Goal: Information Seeking & Learning: Learn about a topic

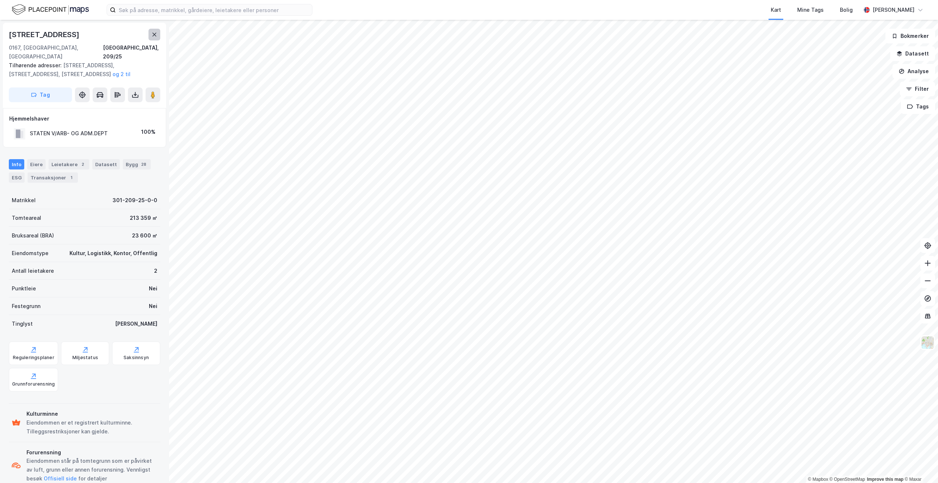
click at [152, 37] on icon at bounding box center [154, 35] width 6 height 6
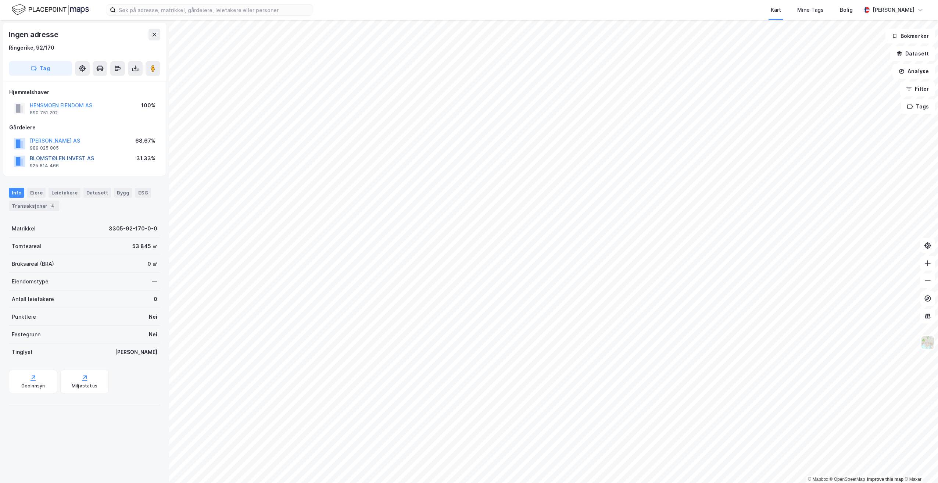
drag, startPoint x: 76, startPoint y: 156, endPoint x: 43, endPoint y: 156, distance: 33.1
click at [0, 0] on button "BLOMSTØLEN INVEST AS" at bounding box center [0, 0] width 0 height 0
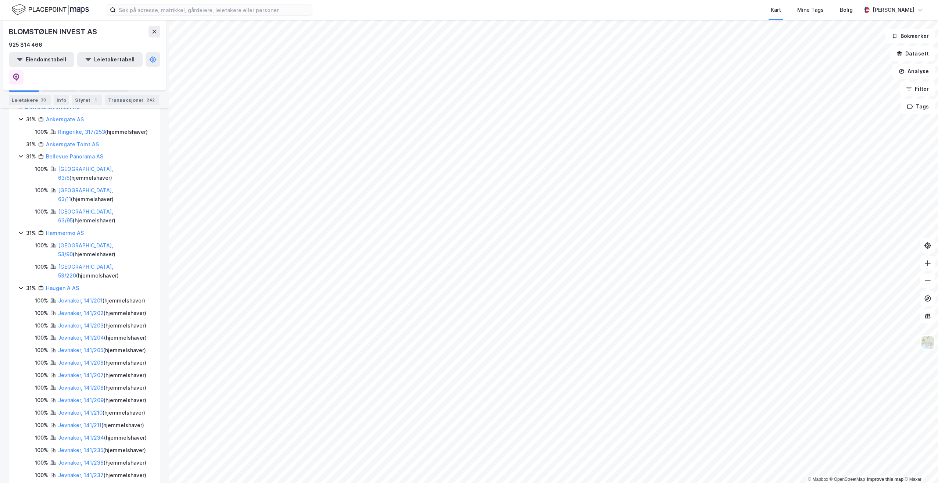
scroll to position [184, 0]
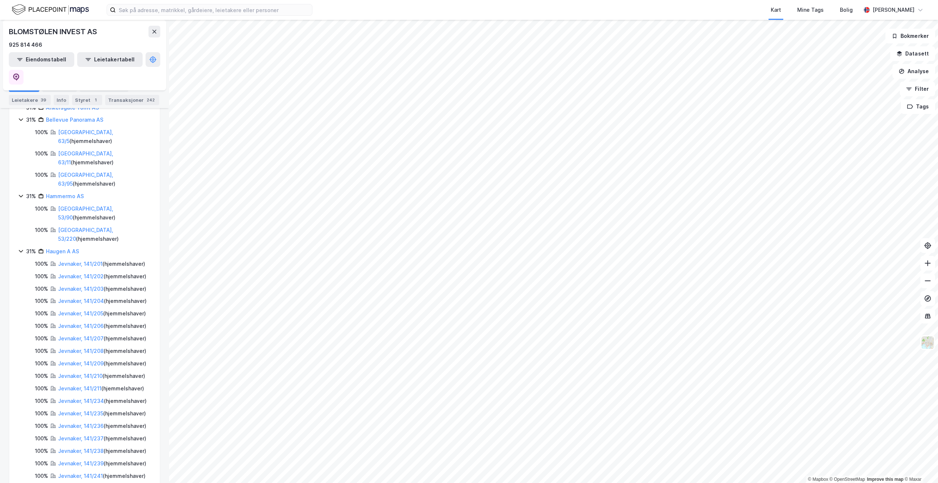
click at [21, 248] on icon at bounding box center [21, 251] width 6 height 6
click at [20, 195] on icon at bounding box center [21, 196] width 4 height 3
click at [22, 218] on icon at bounding box center [21, 221] width 6 height 6
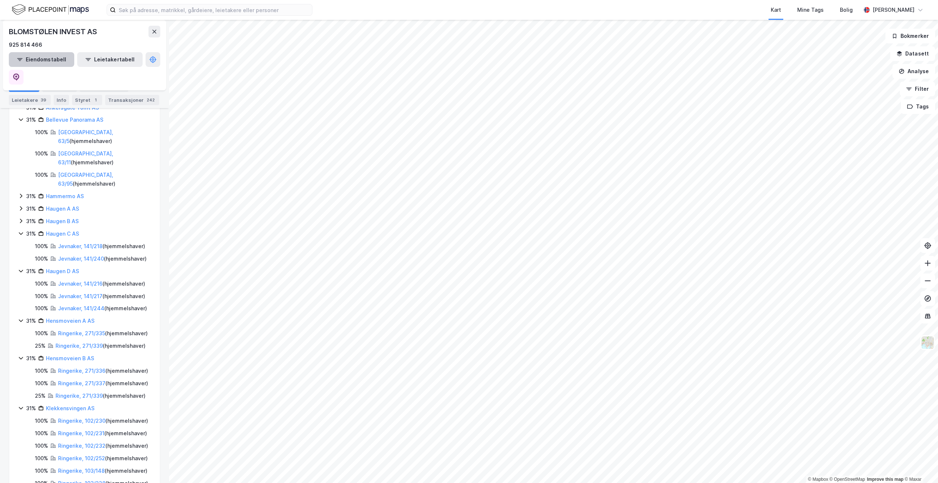
click at [58, 91] on div "Aksjonærer" at bounding box center [59, 87] width 35 height 10
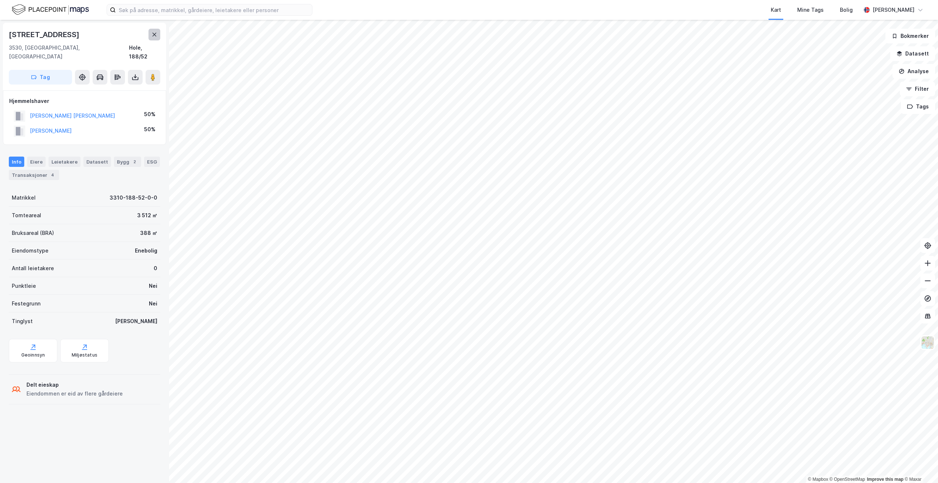
click at [153, 37] on icon at bounding box center [154, 35] width 6 height 6
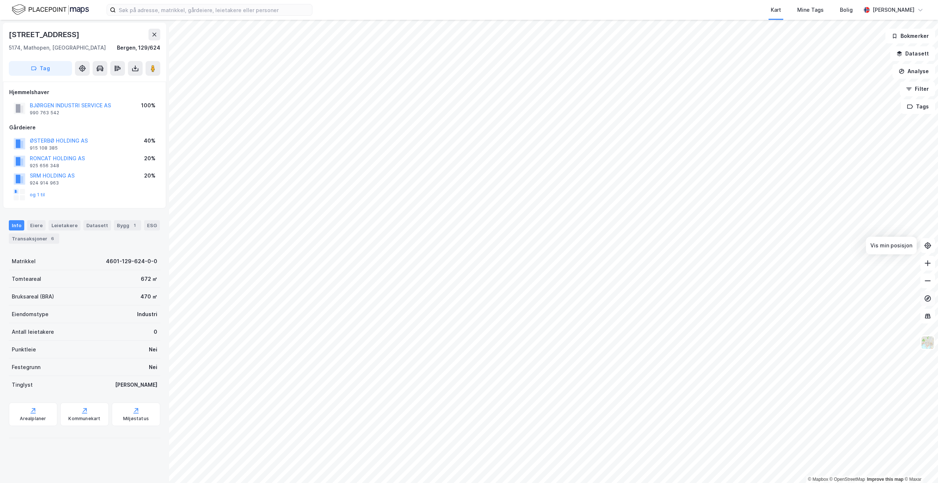
click at [931, 298] on icon at bounding box center [927, 298] width 7 height 7
click at [929, 300] on icon at bounding box center [927, 298] width 7 height 7
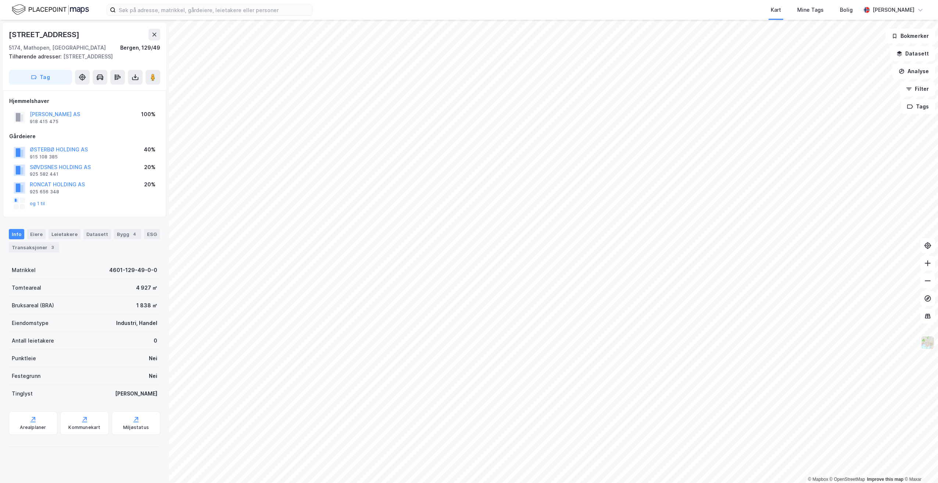
click at [928, 340] on img at bounding box center [928, 343] width 14 height 14
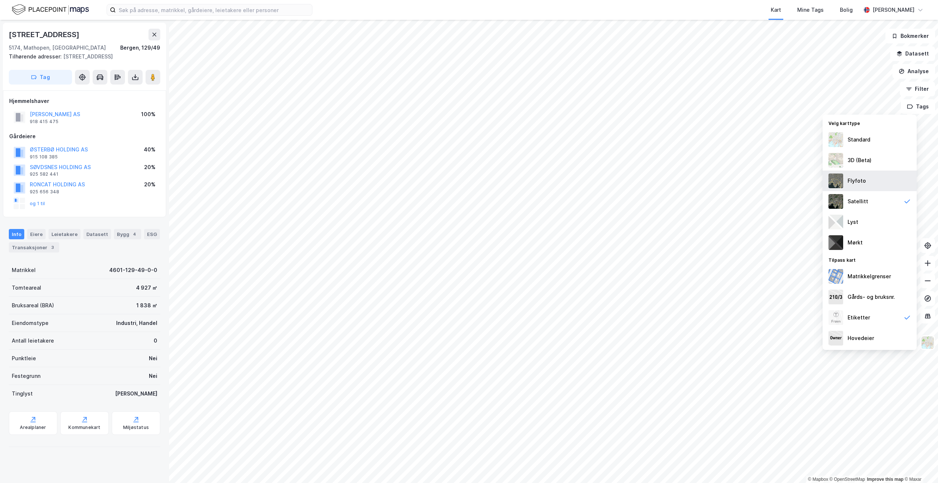
click at [871, 181] on div "Flyfoto" at bounding box center [870, 181] width 94 height 21
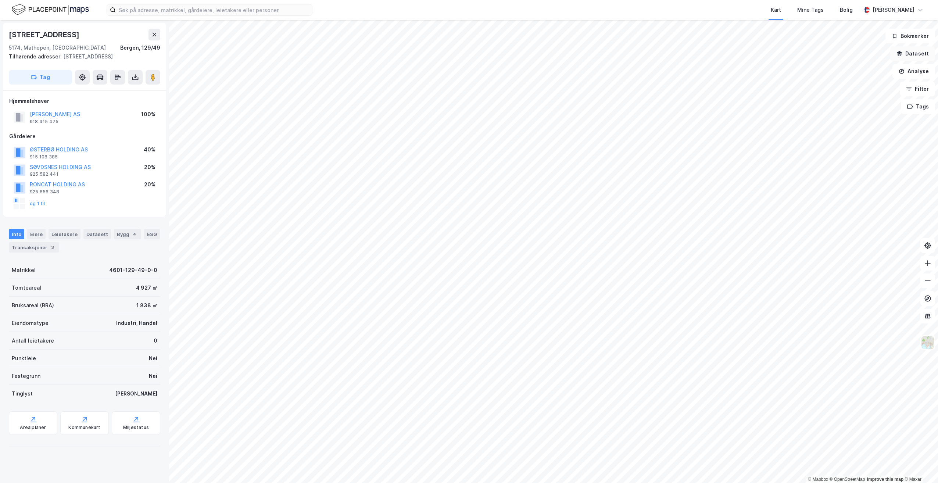
click at [914, 51] on button "Datasett" at bounding box center [912, 53] width 45 height 15
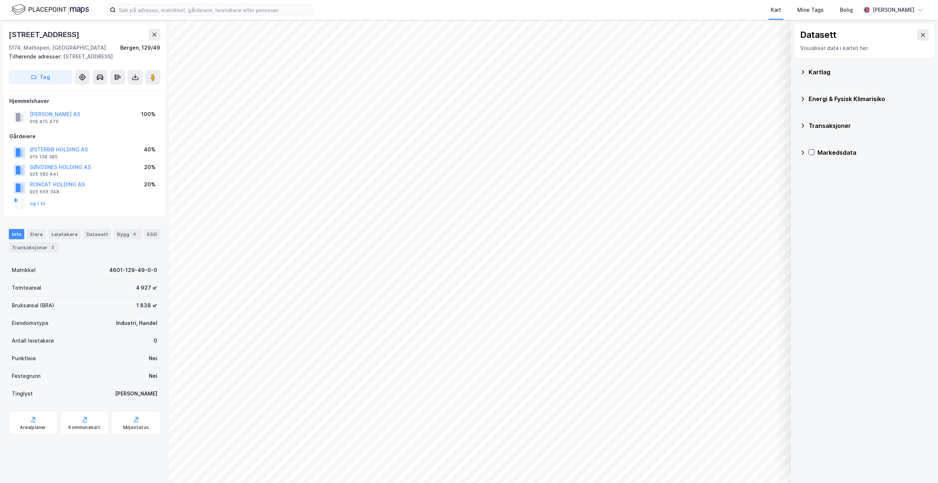
click at [848, 72] on div "Kartlag" at bounding box center [869, 72] width 121 height 9
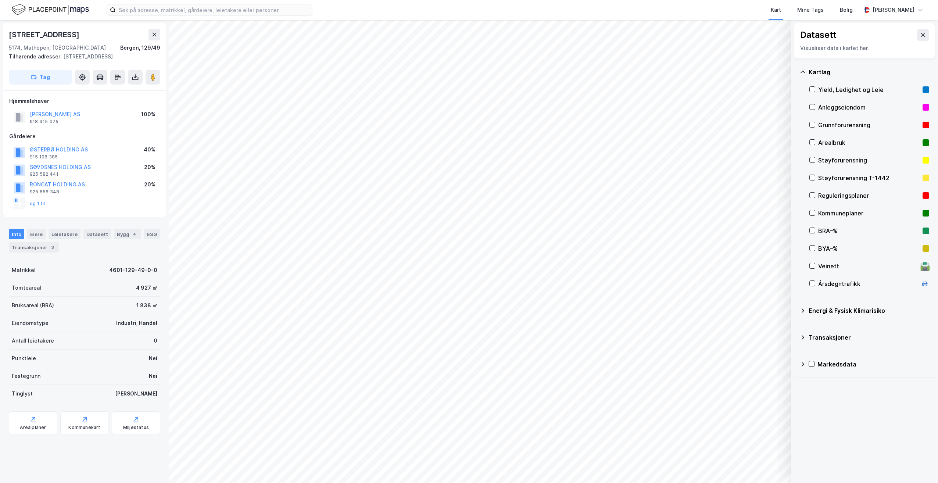
click at [848, 72] on div "Kartlag" at bounding box center [869, 72] width 121 height 9
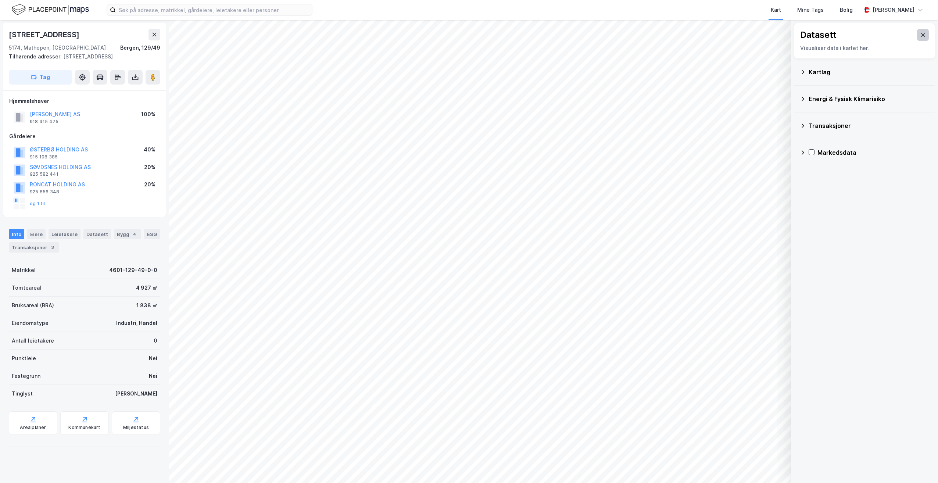
click at [920, 36] on icon at bounding box center [923, 35] width 6 height 6
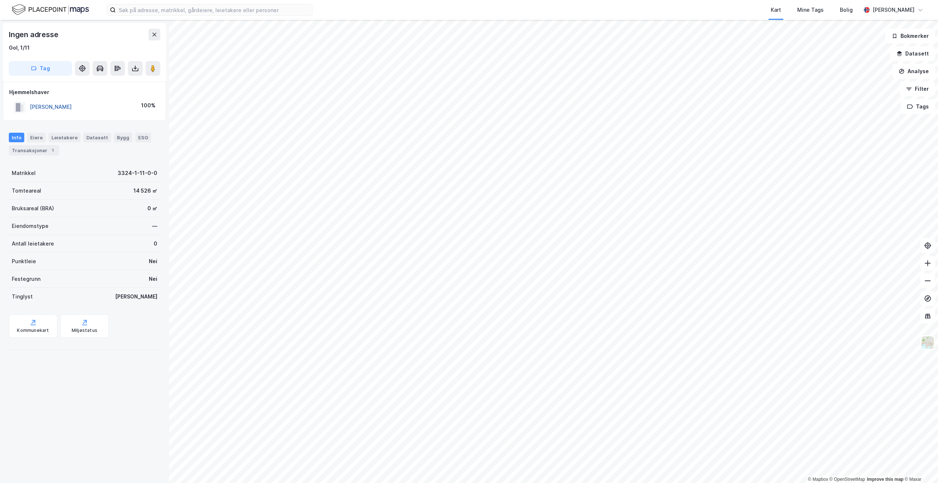
click at [0, 0] on button "[PERSON_NAME]" at bounding box center [0, 0] width 0 height 0
